Goal: Task Accomplishment & Management: Use online tool/utility

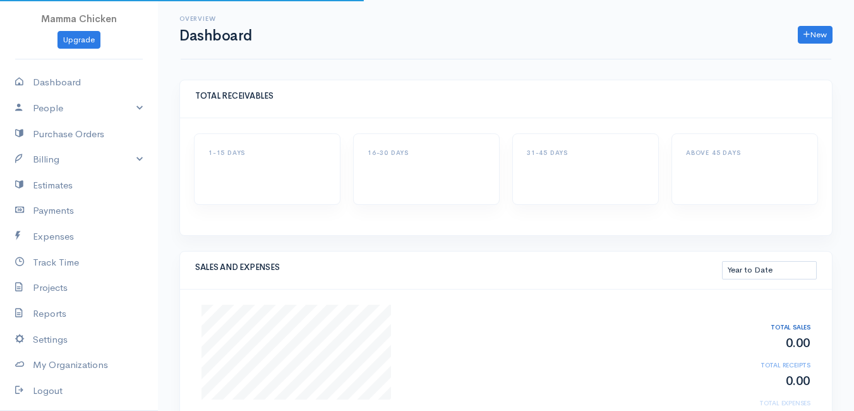
select select "thistoyear"
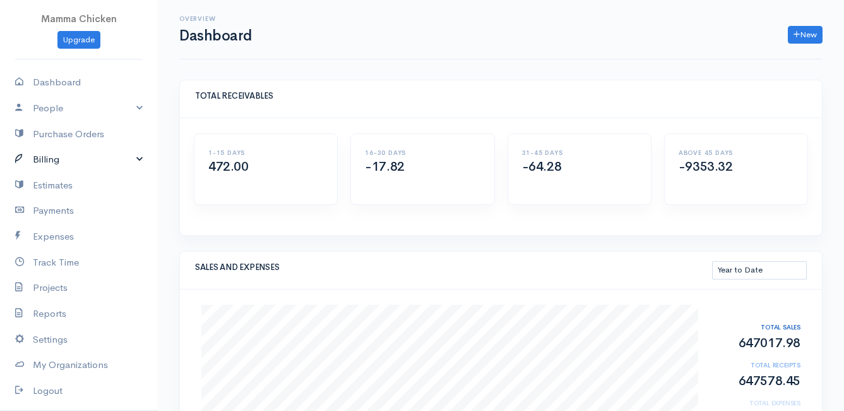
click at [63, 155] on link "Billing" at bounding box center [79, 160] width 158 height 26
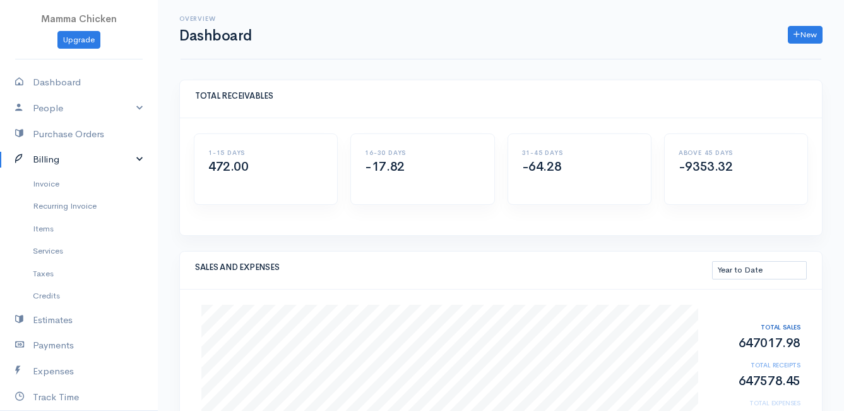
click at [63, 155] on link "Billing" at bounding box center [79, 160] width 158 height 26
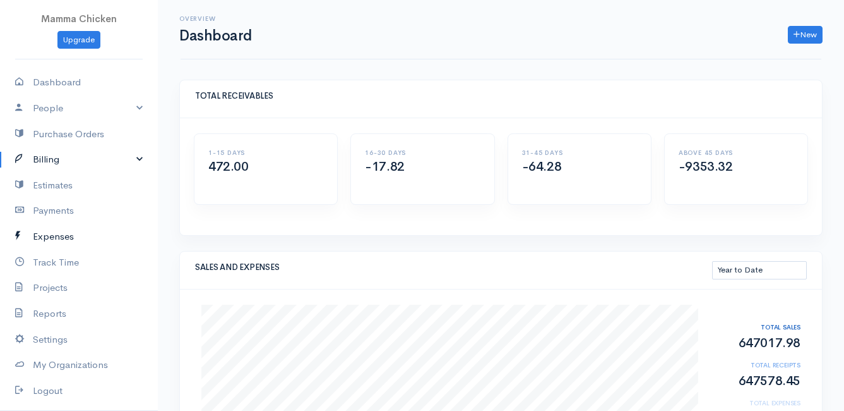
click at [65, 234] on link "Expenses" at bounding box center [79, 237] width 158 height 26
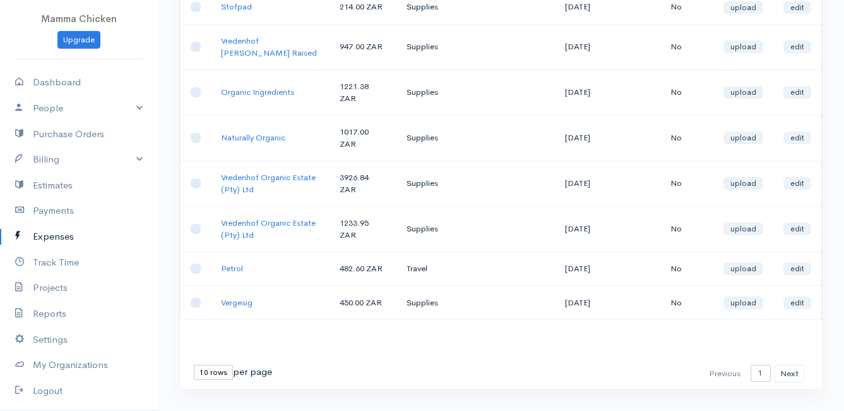
scroll to position [266, 0]
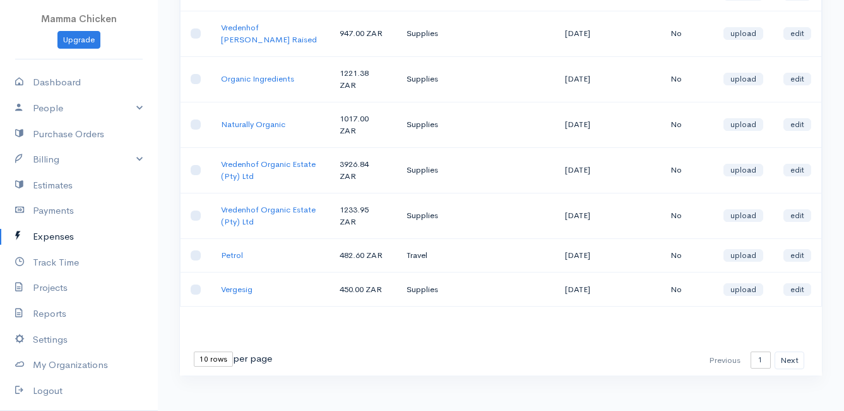
click at [201, 351] on select "10 rows 25 rows 50 rows" at bounding box center [213, 358] width 39 height 15
select select "50"
click at [194, 351] on select "10 rows 25 rows 50 rows" at bounding box center [213, 358] width 39 height 15
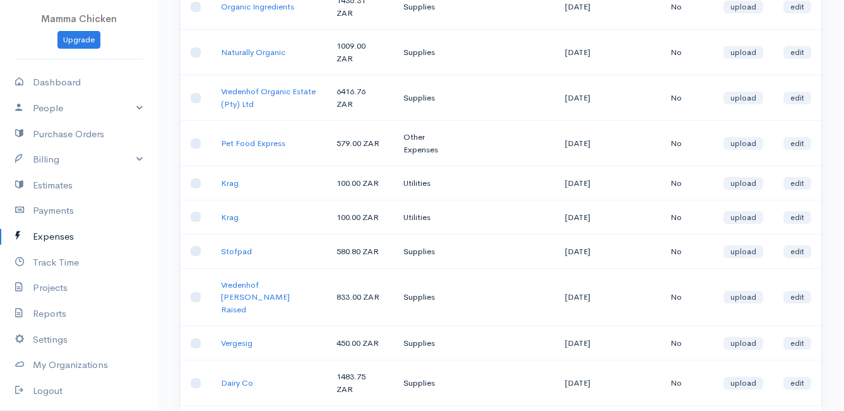
scroll to position [1856, 0]
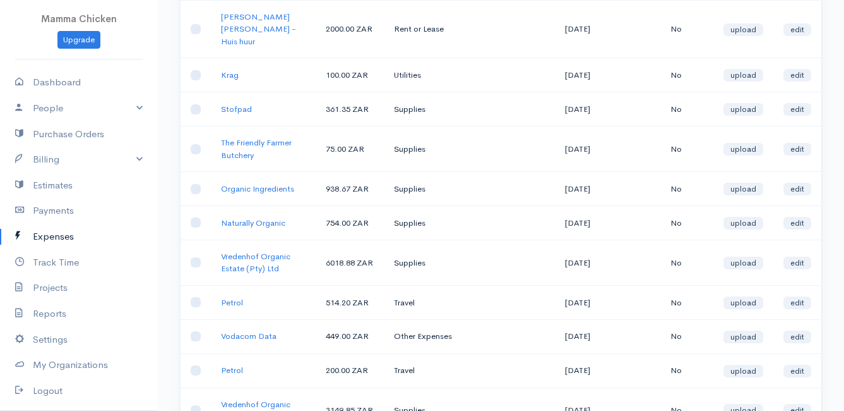
scroll to position [0, 0]
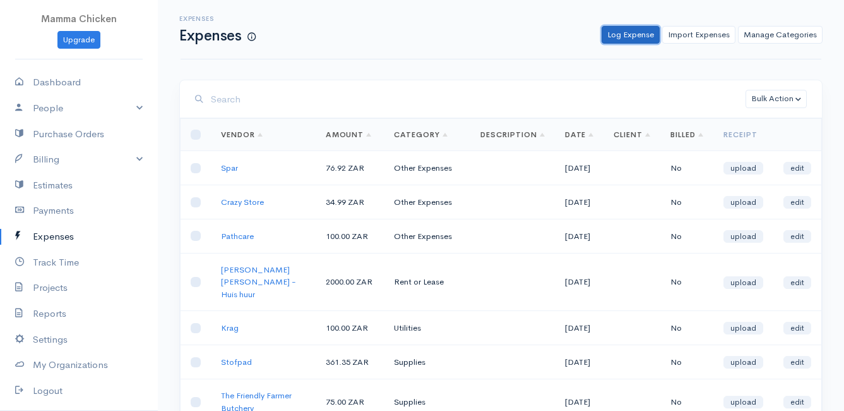
click at [639, 39] on link "Log Expense" at bounding box center [631, 35] width 58 height 18
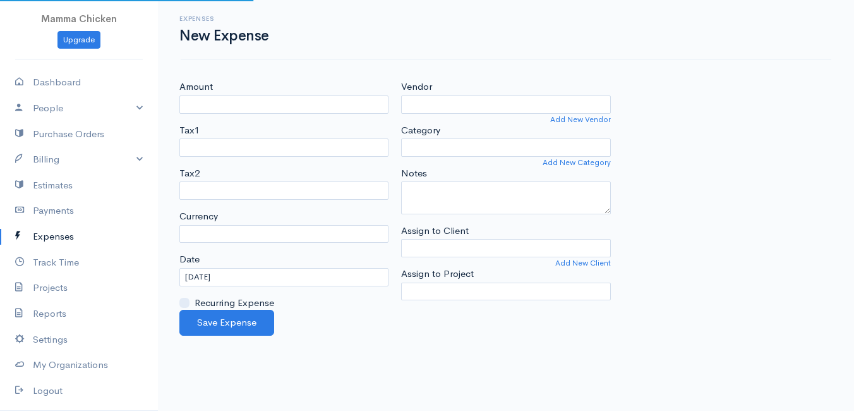
select select "ZAR"
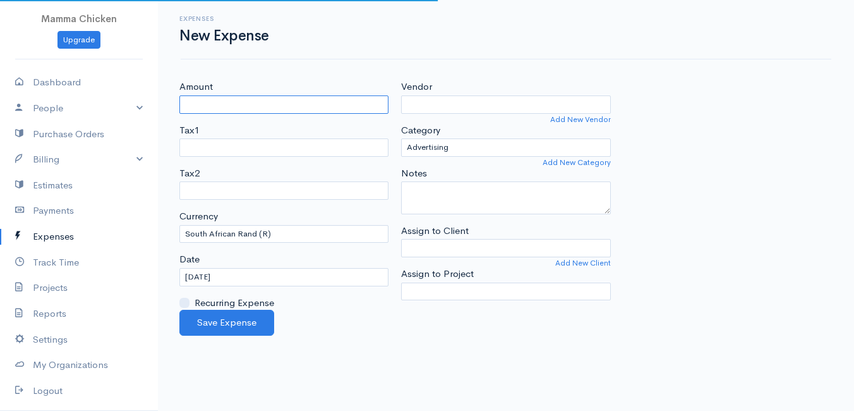
click at [246, 106] on input "Amount" at bounding box center [283, 104] width 209 height 18
type input "449"
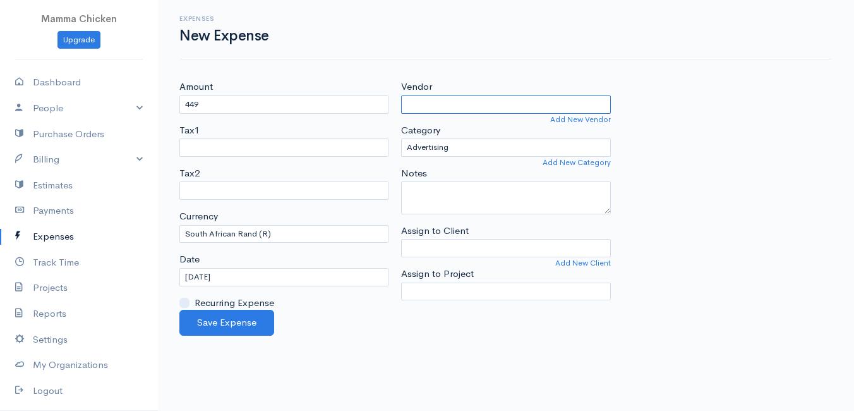
click at [428, 102] on input "Vendor" at bounding box center [505, 104] width 209 height 18
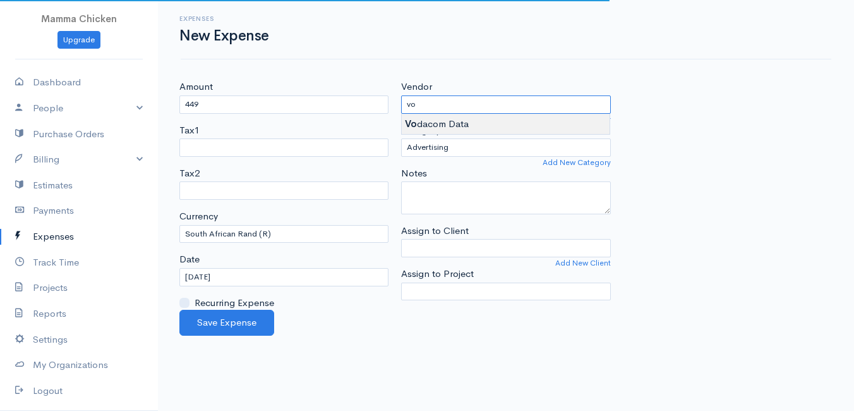
type input "Vodacom Data"
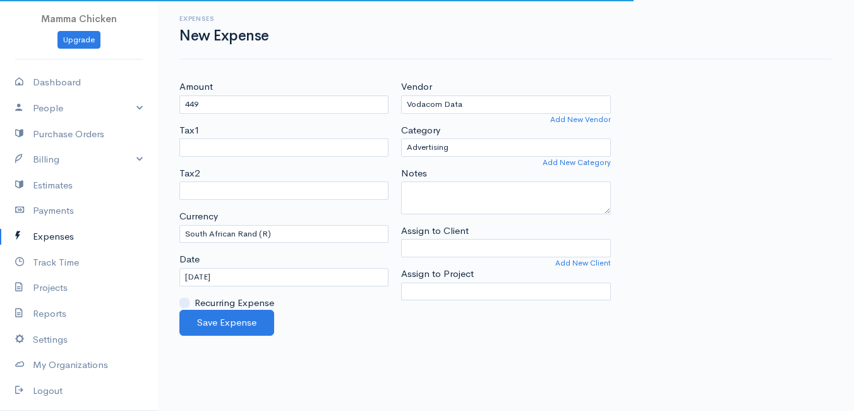
click at [438, 124] on body "Mamma Chicken Upgrade Dashboard People Clients Vendors Staff Users Purchase Ord…" at bounding box center [427, 205] width 854 height 411
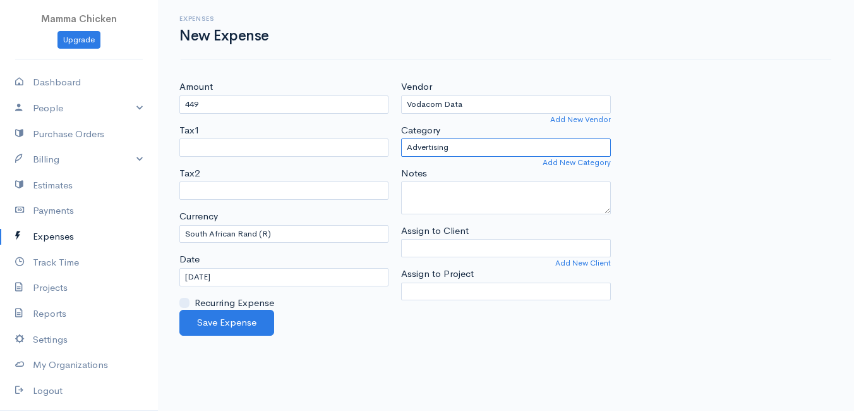
click at [461, 147] on select "Advertising Car & Truck Expenses Contractors Education Education and Training E…" at bounding box center [505, 147] width 209 height 18
select select "Other Expenses"
click at [401, 138] on select "Advertising Car & Truck Expenses Contractors Education Education and Training E…" at bounding box center [505, 147] width 209 height 18
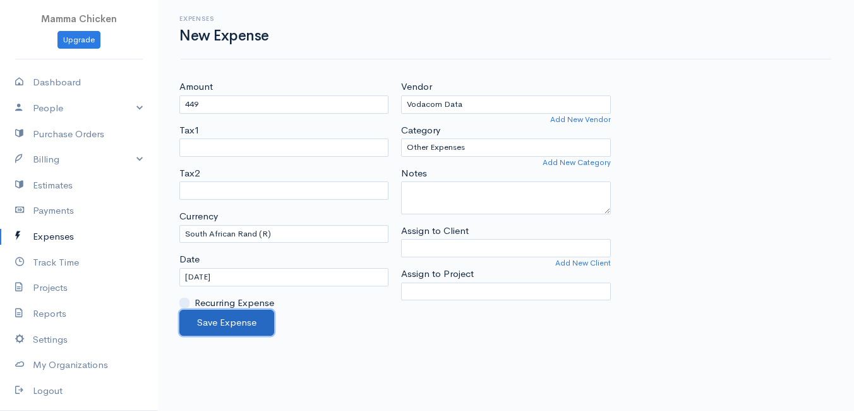
click at [230, 321] on button "Save Expense" at bounding box center [226, 322] width 95 height 26
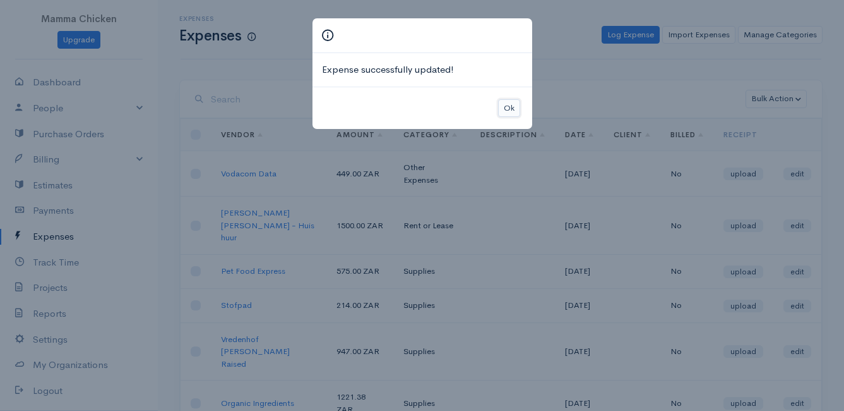
click at [508, 105] on button "Ok" at bounding box center [509, 108] width 22 height 18
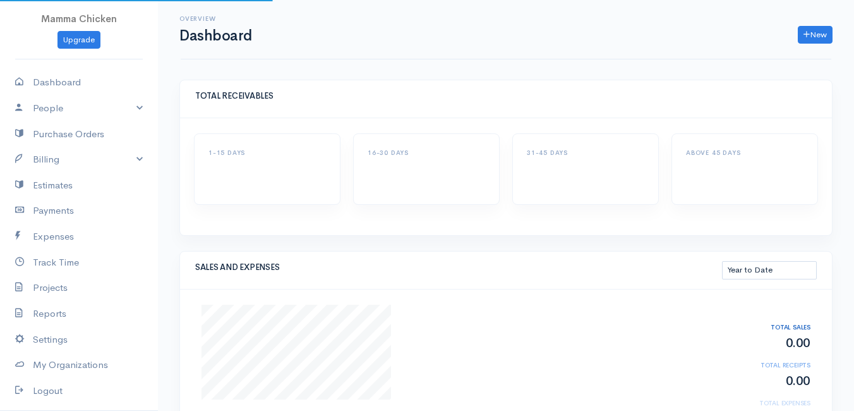
select select "thistoyear"
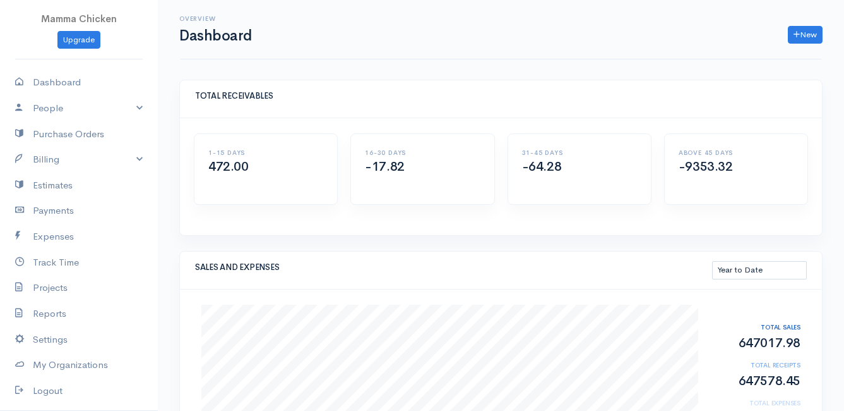
scroll to position [126, 0]
